Goal: Task Accomplishment & Management: Use online tool/utility

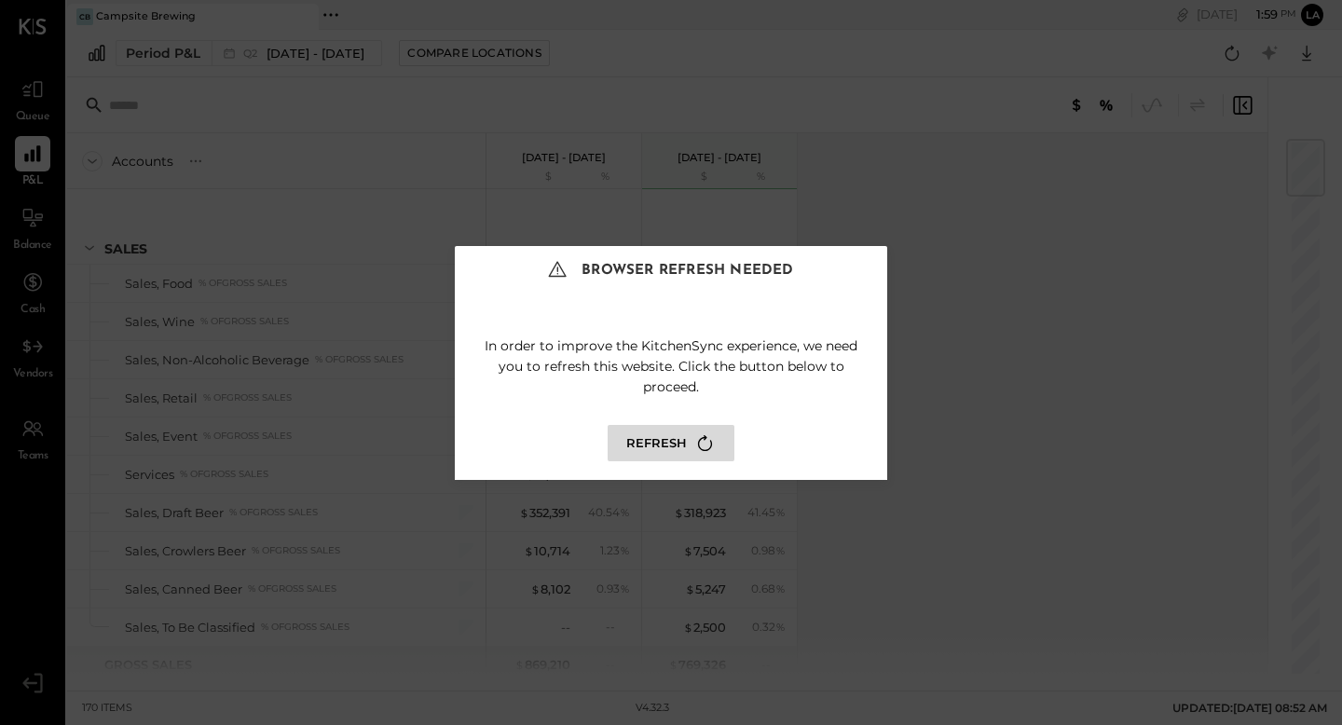
click at [650, 443] on button "Refresh" at bounding box center [671, 443] width 127 height 36
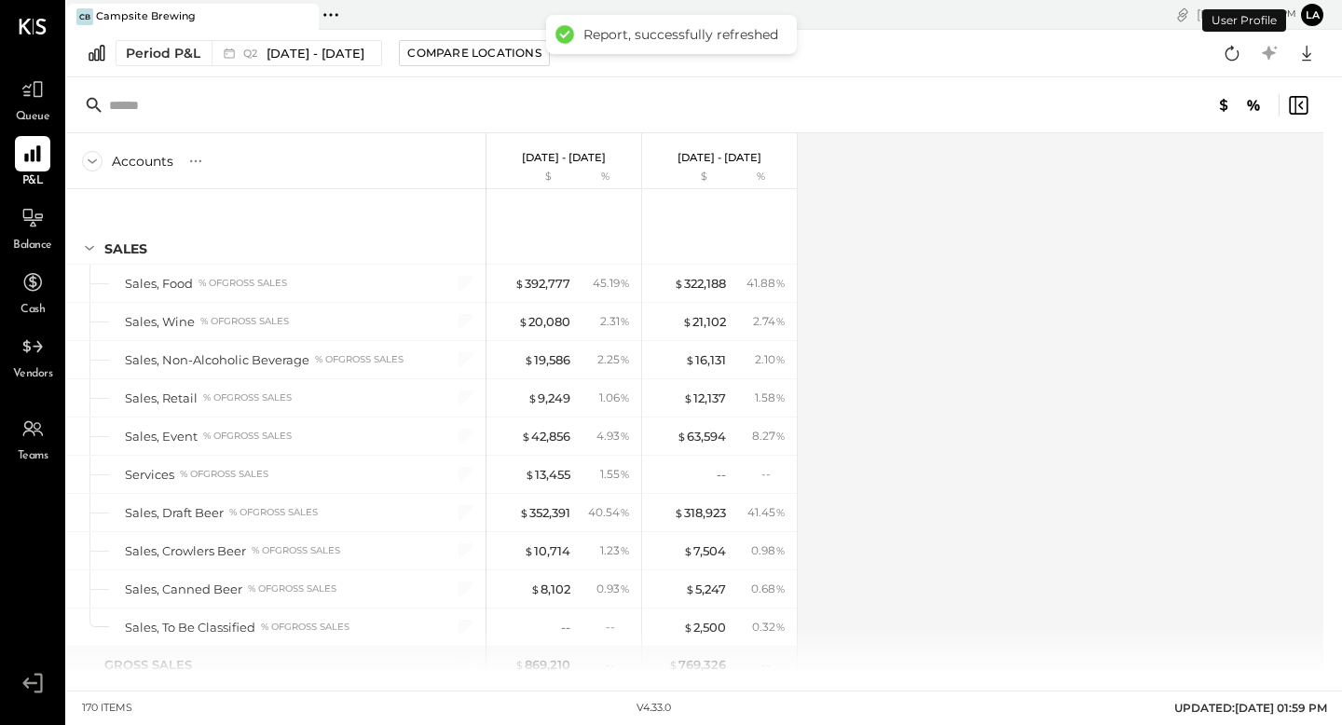
scroll to position [2506, 0]
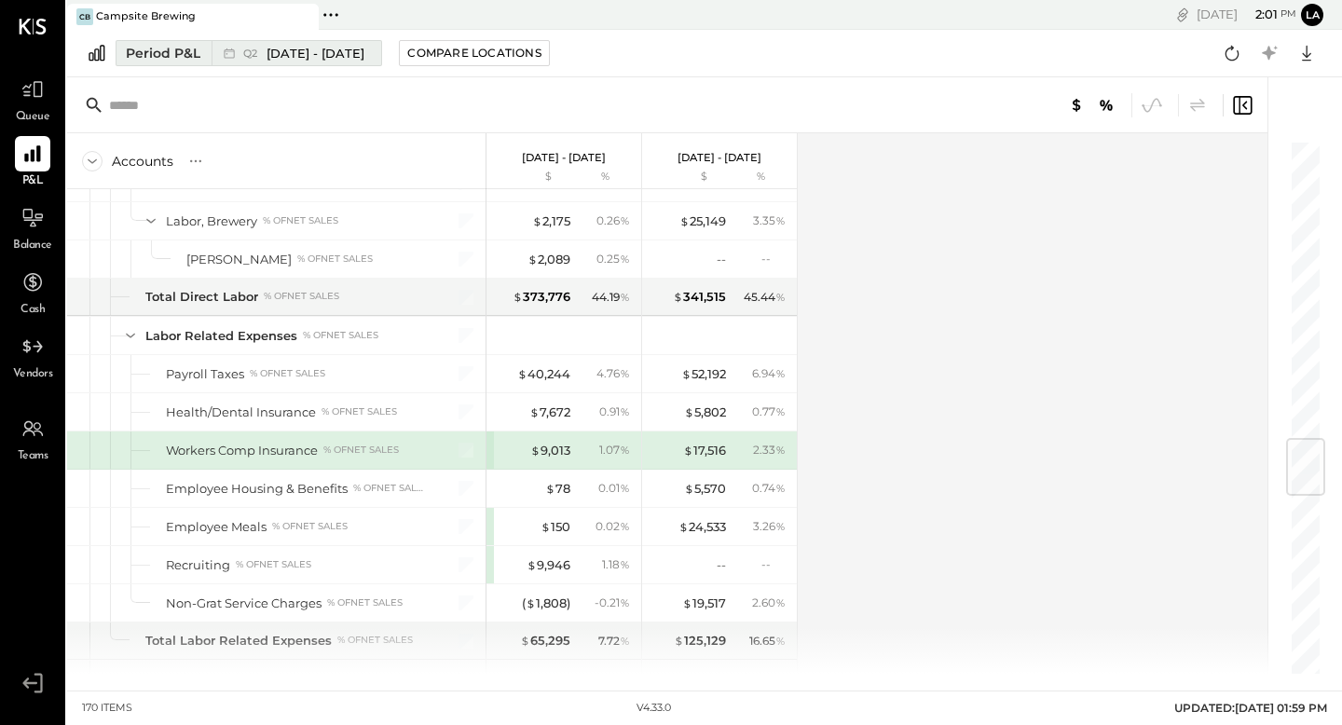
click at [188, 55] on div "Period P&L" at bounding box center [163, 53] width 75 height 19
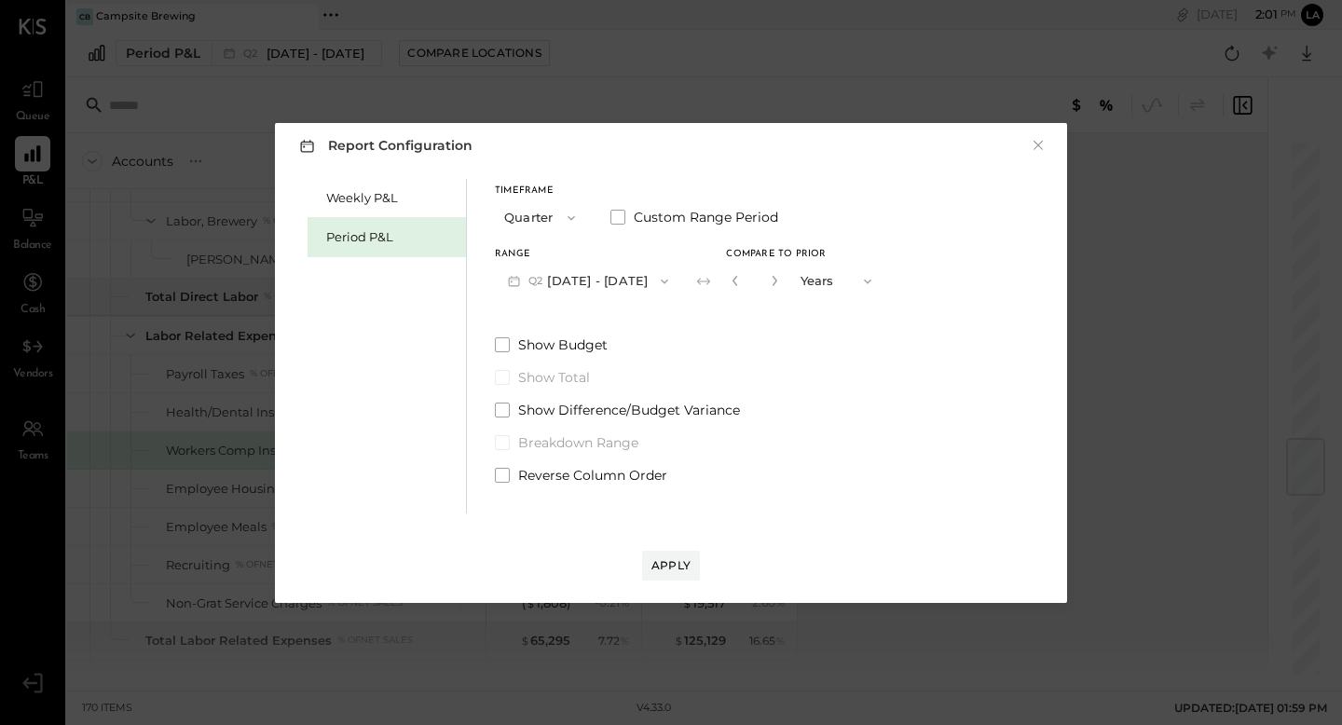
click at [542, 210] on button "Quarter" at bounding box center [541, 217] width 93 height 34
click at [547, 251] on span "Quarter" at bounding box center [533, 250] width 47 height 12
click at [570, 216] on icon "button" at bounding box center [571, 218] width 15 height 15
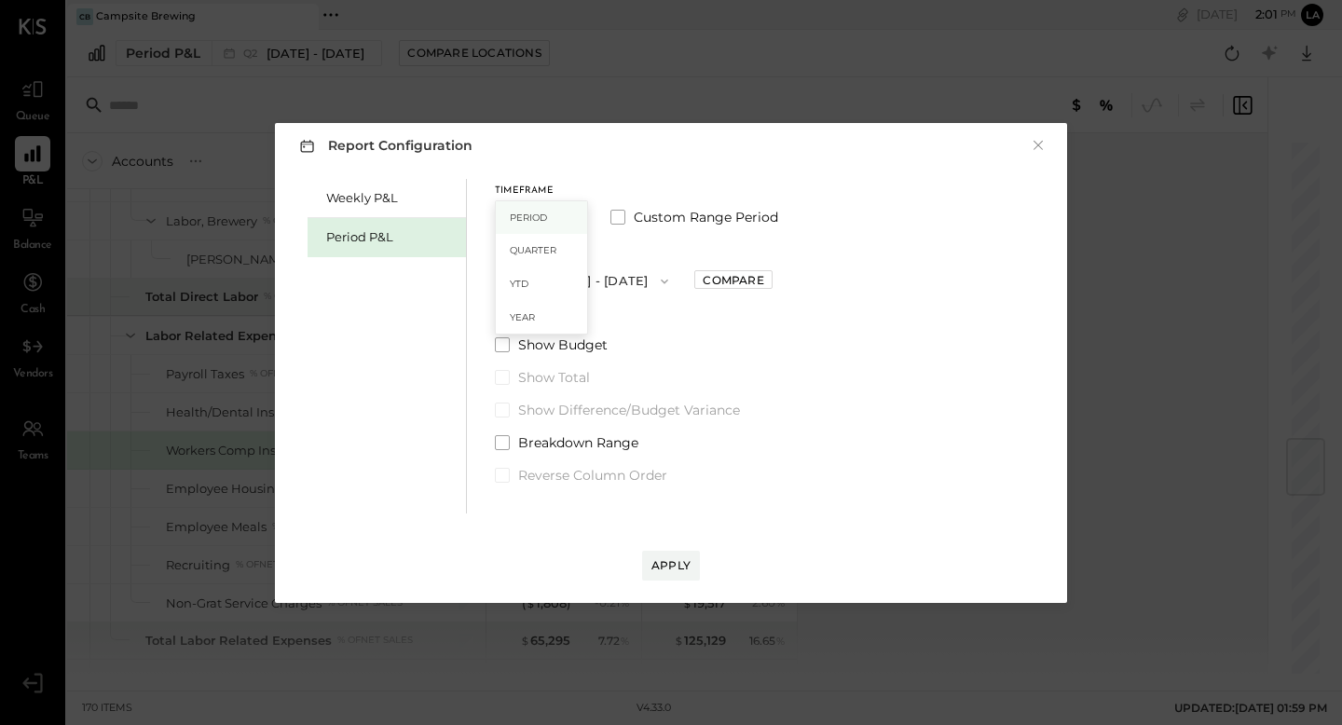
click at [566, 220] on div "Period" at bounding box center [541, 218] width 91 height 34
click at [640, 271] on button "P09 Aug 25 - Sep 28, 2025" at bounding box center [592, 281] width 194 height 34
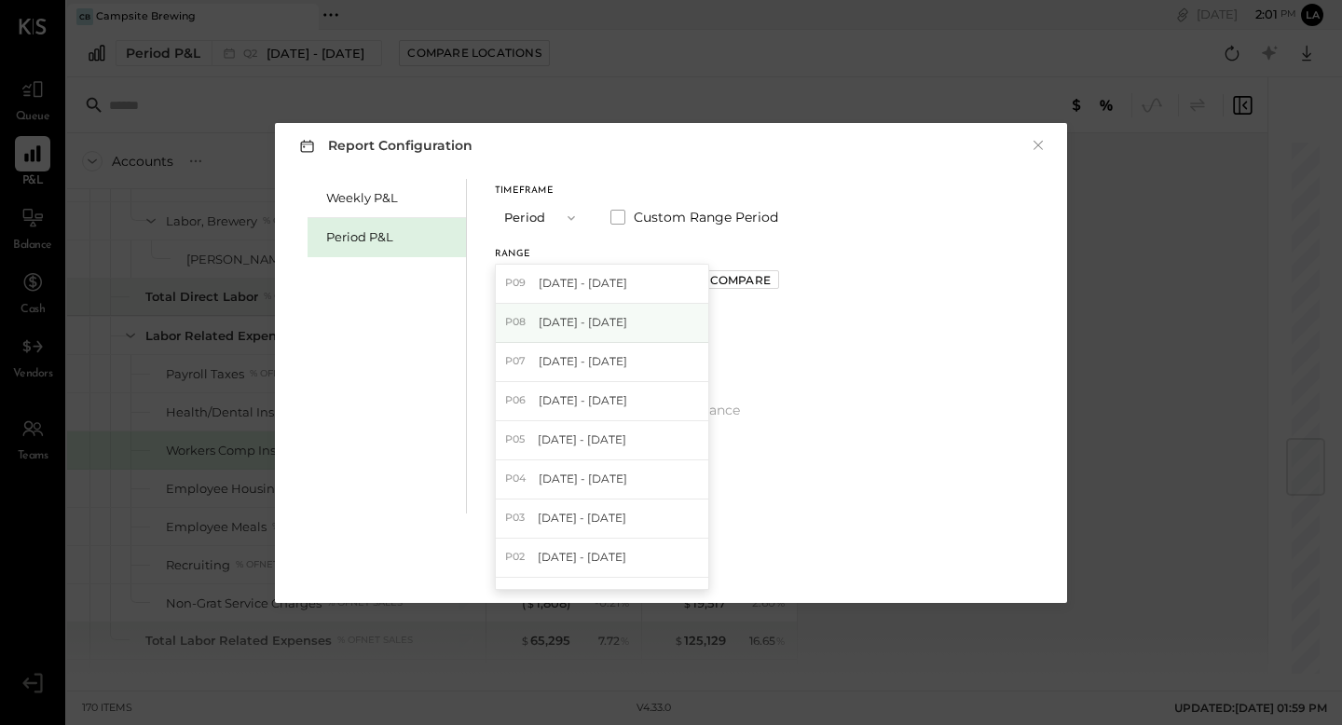
click at [615, 319] on span "Jul 28 - Aug 24, 2025" at bounding box center [583, 322] width 89 height 16
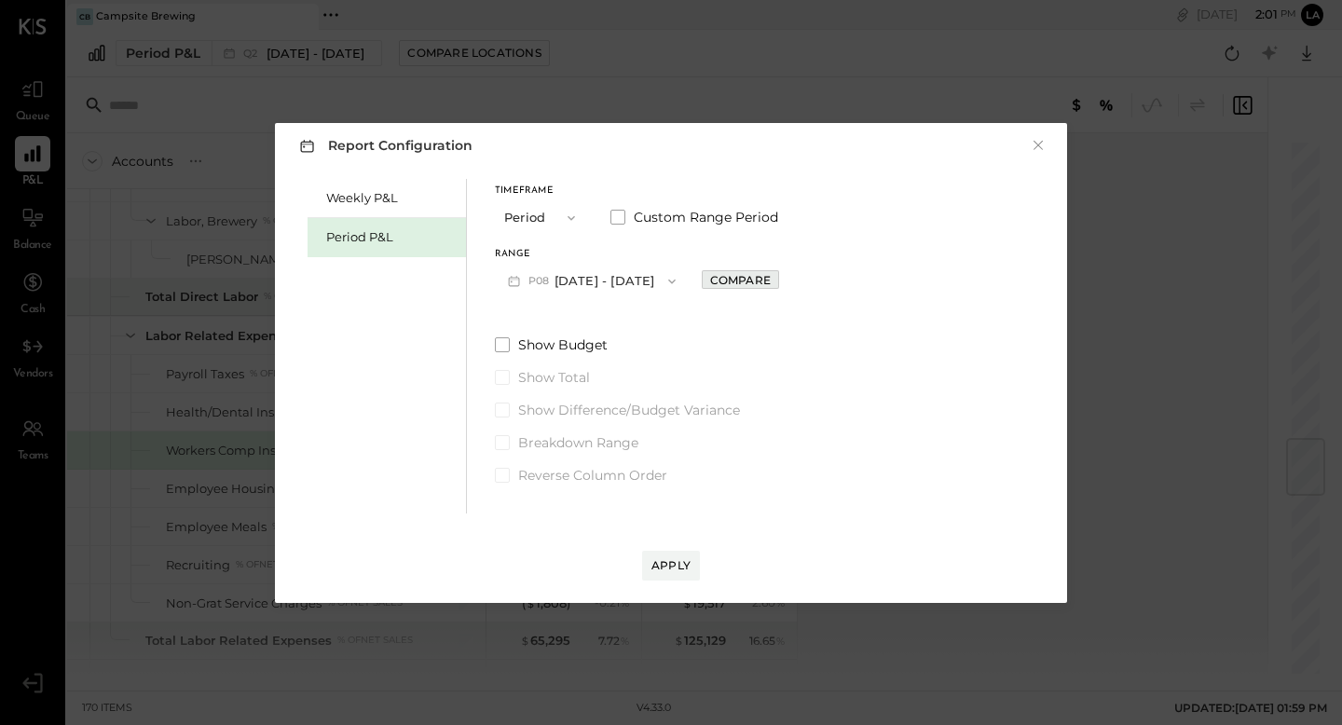
click at [771, 277] on div "Compare" at bounding box center [740, 280] width 61 height 16
click at [788, 282] on icon "button" at bounding box center [782, 280] width 11 height 11
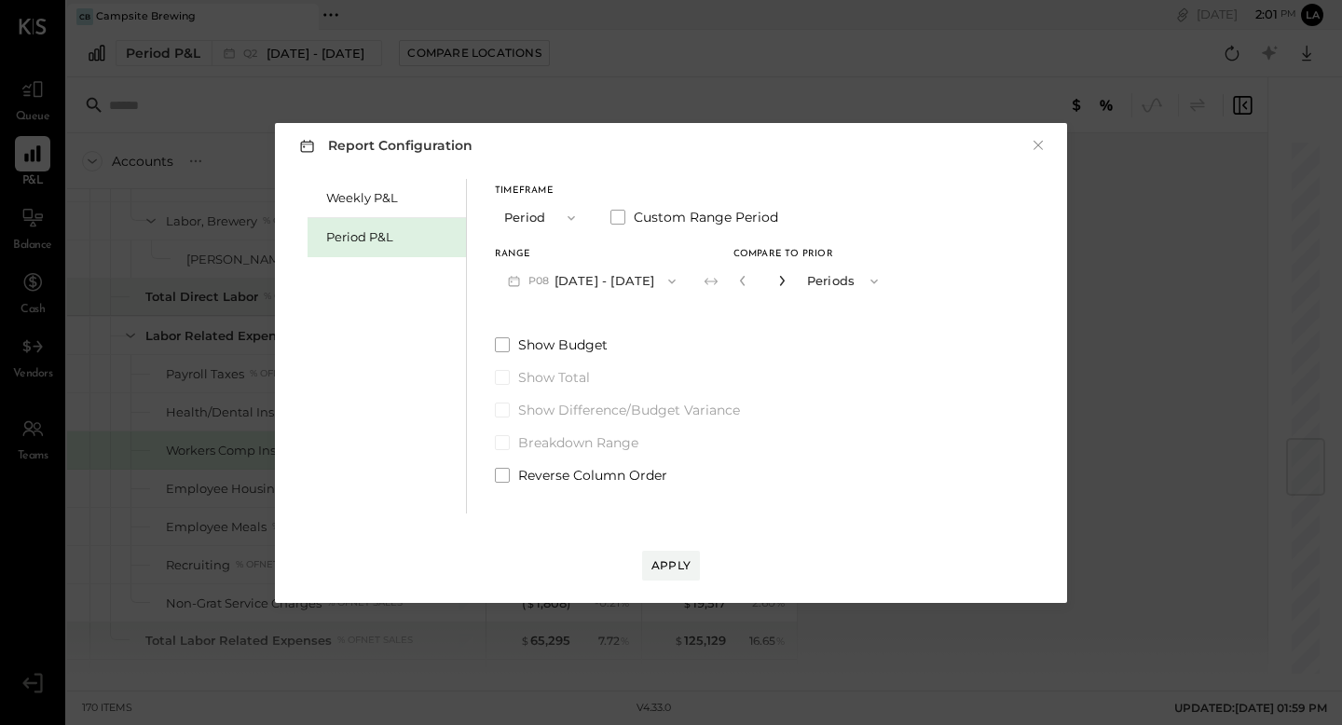
click at [788, 282] on icon "button" at bounding box center [782, 280] width 11 height 11
type input "*"
click at [501, 337] on span at bounding box center [502, 344] width 15 height 15
drag, startPoint x: 603, startPoint y: 481, endPoint x: 639, endPoint y: 530, distance: 60.8
click at [639, 530] on div "Report Configuration × Weekly P&L Period P&L Timeframe Period Custom Range Peri…" at bounding box center [671, 363] width 792 height 480
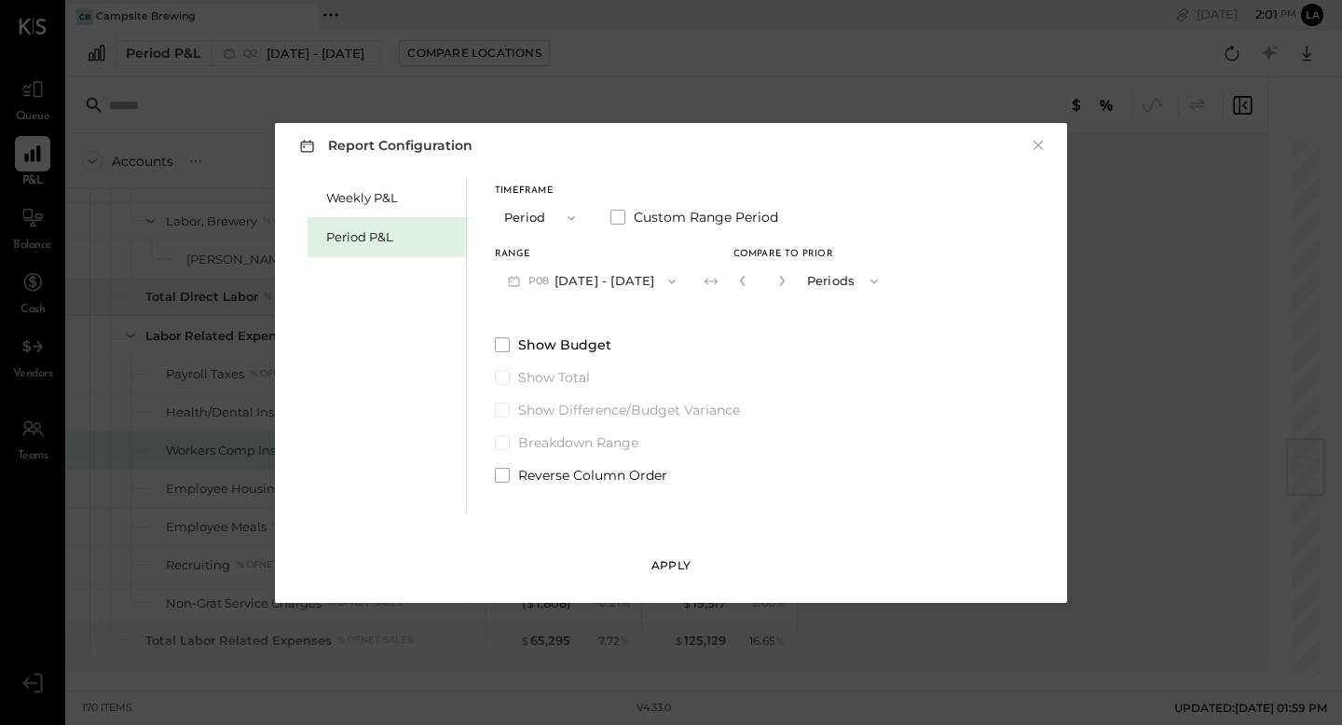
click at [661, 561] on div "Apply" at bounding box center [671, 566] width 39 height 16
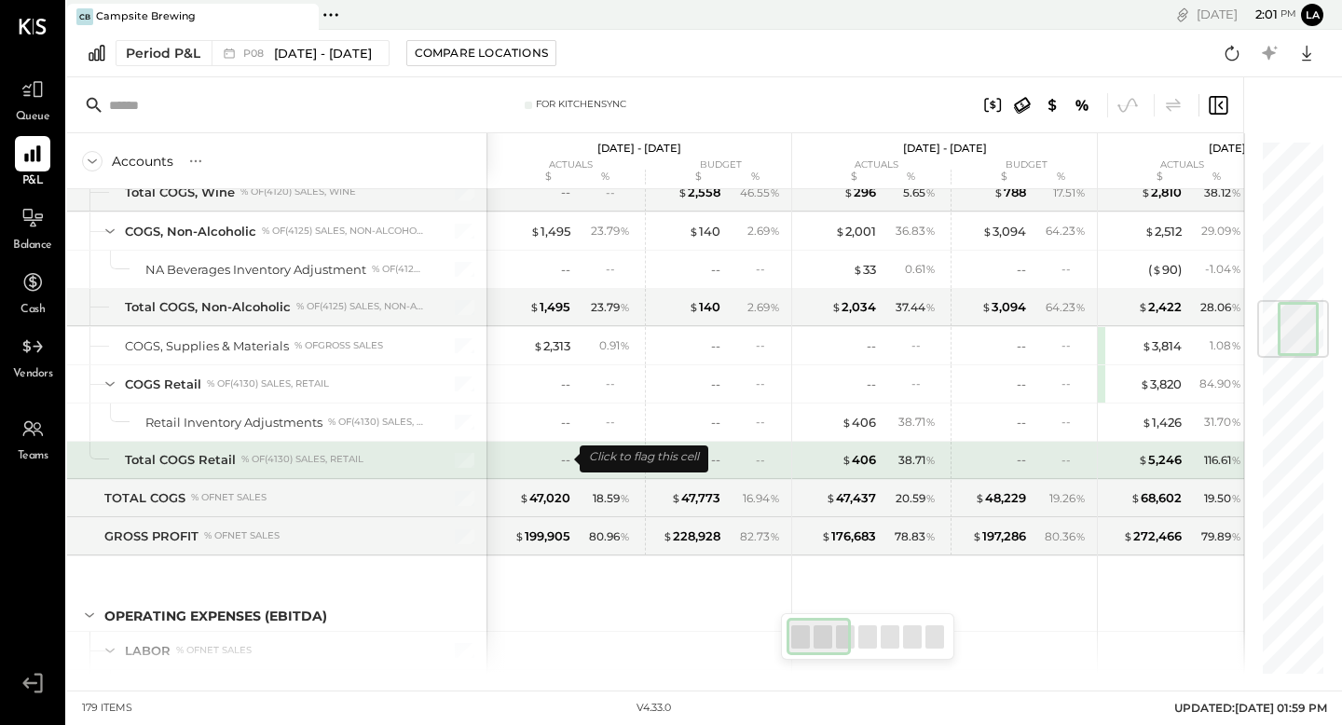
scroll to position [1346, 0]
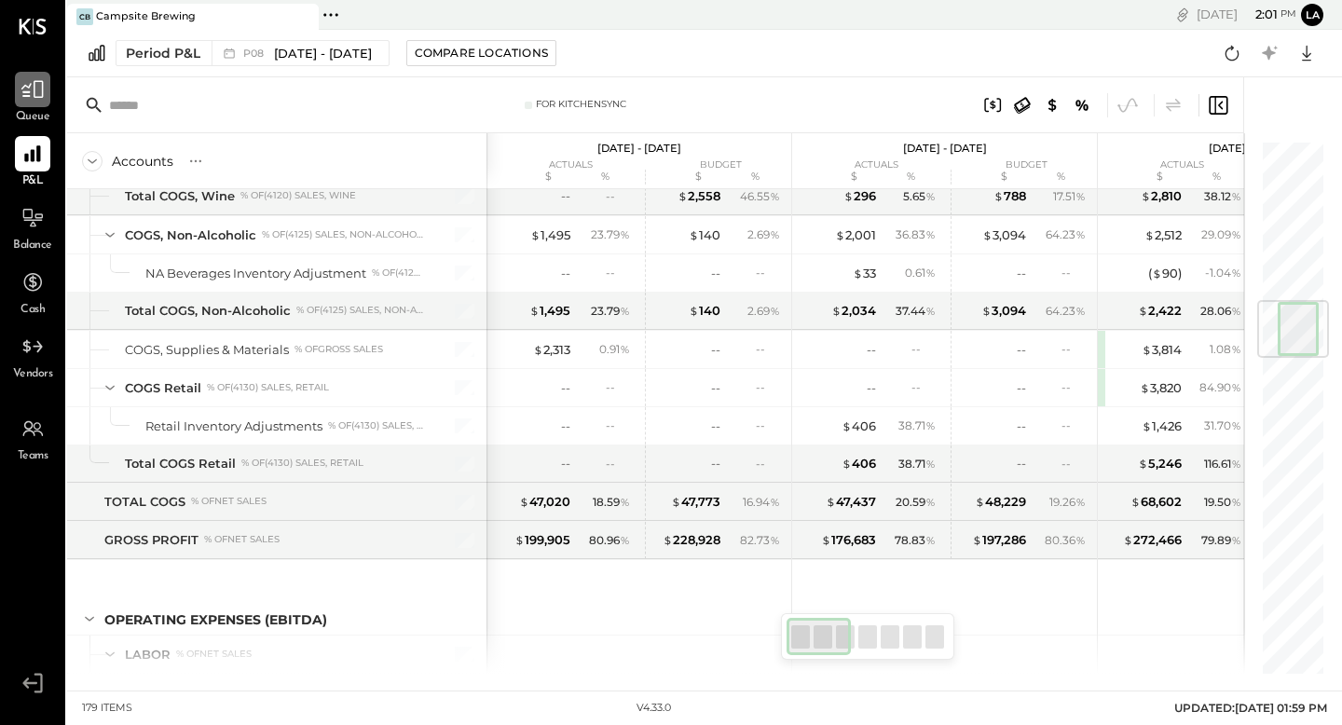
click at [34, 100] on icon at bounding box center [33, 89] width 24 height 24
